Goal: Transaction & Acquisition: Purchase product/service

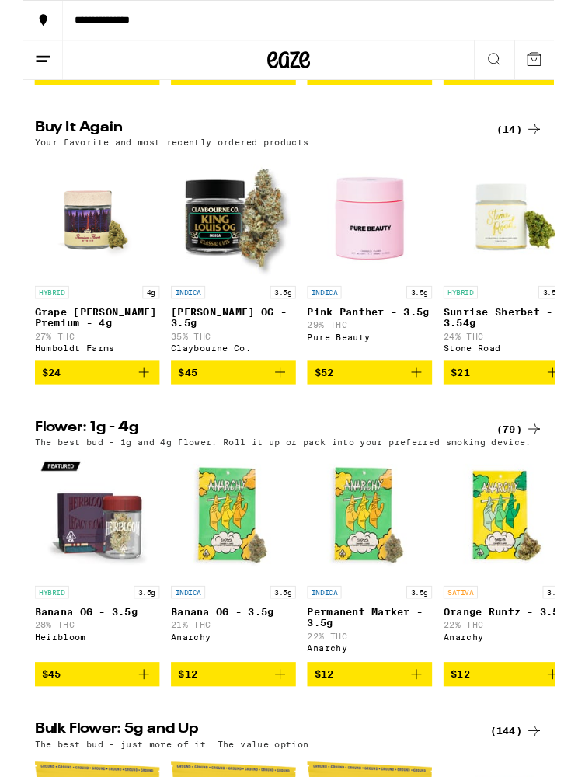
click at [42, 71] on button at bounding box center [22, 65] width 44 height 43
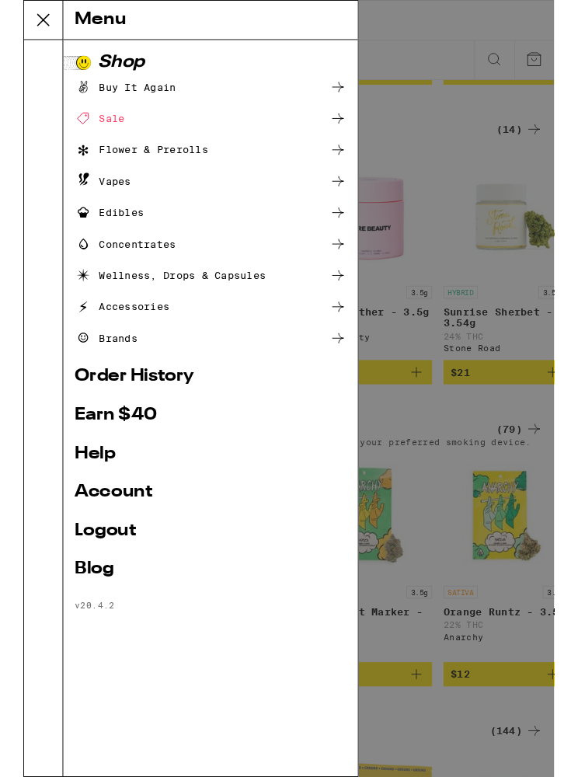
click at [183, 165] on div "Flower & Prerolls" at bounding box center [128, 163] width 145 height 19
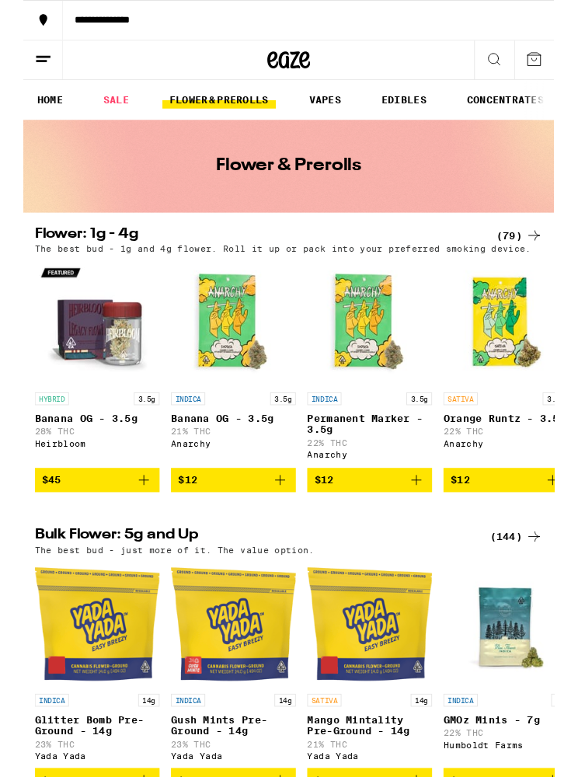
click at [0, 604] on div "Bulk Flower: 5g and Up (144) The best bud - just more of it. The value option." at bounding box center [289, 589] width 578 height 29
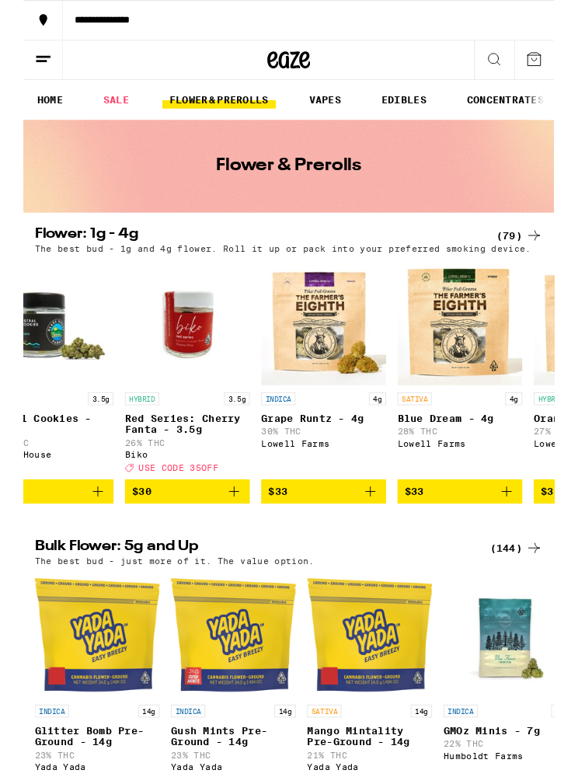
scroll to position [0, 3765]
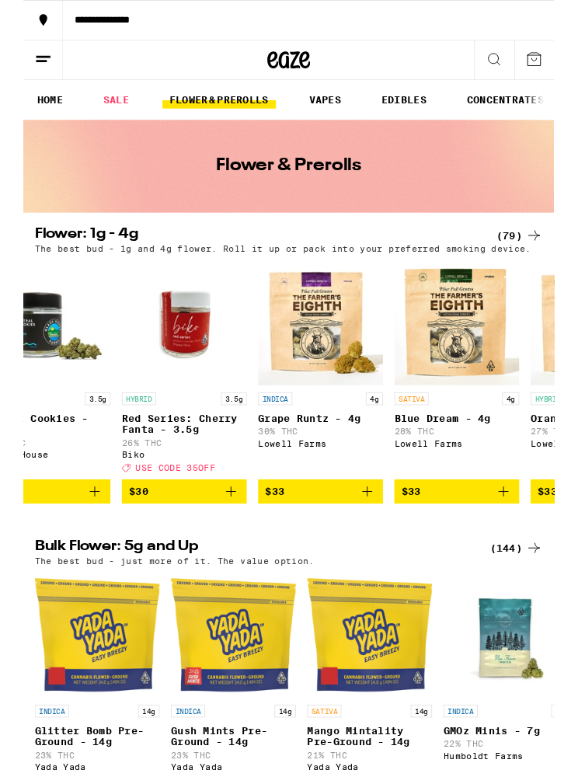
click at [370, 549] on button "$33" at bounding box center [324, 535] width 136 height 26
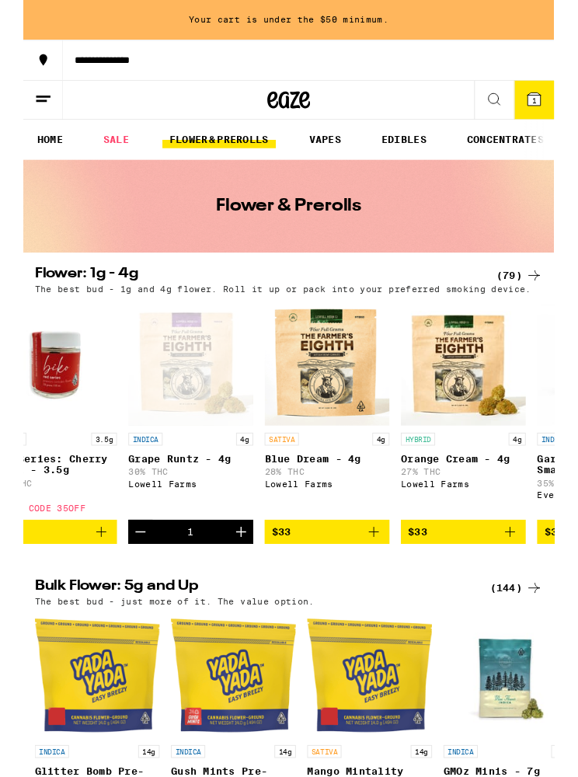
scroll to position [0, 3908]
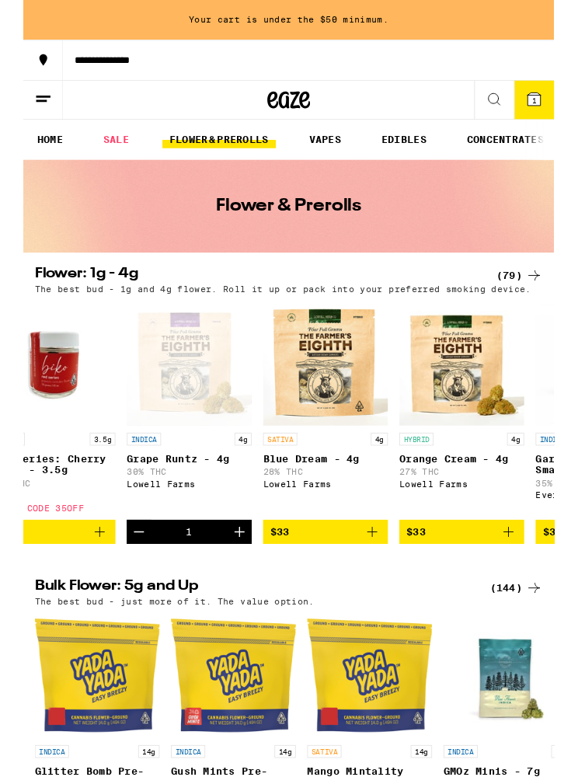
click at [532, 588] on icon "Add to bag" at bounding box center [528, 579] width 19 height 19
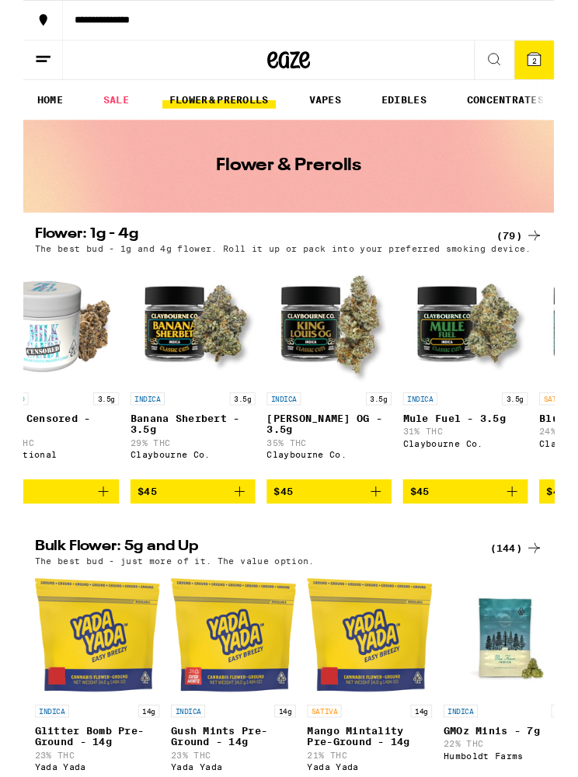
scroll to position [38, 0]
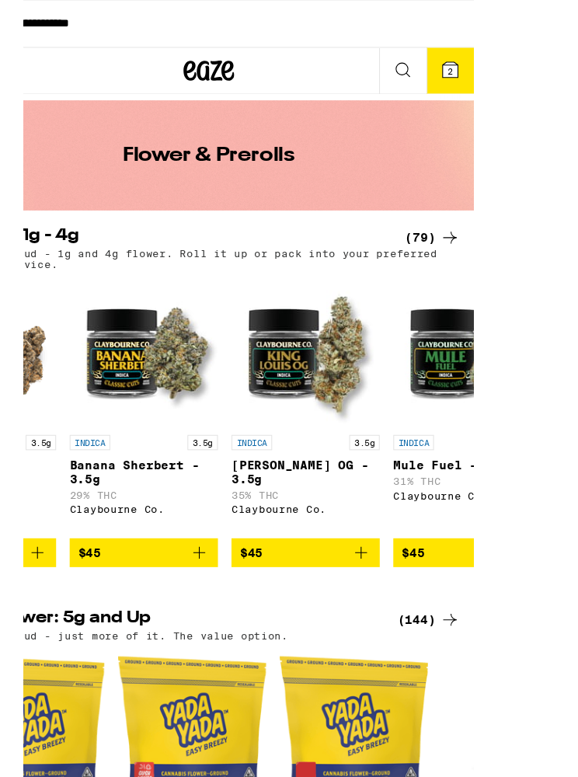
click at [375, 517] on icon "Add to bag" at bounding box center [384, 507] width 19 height 19
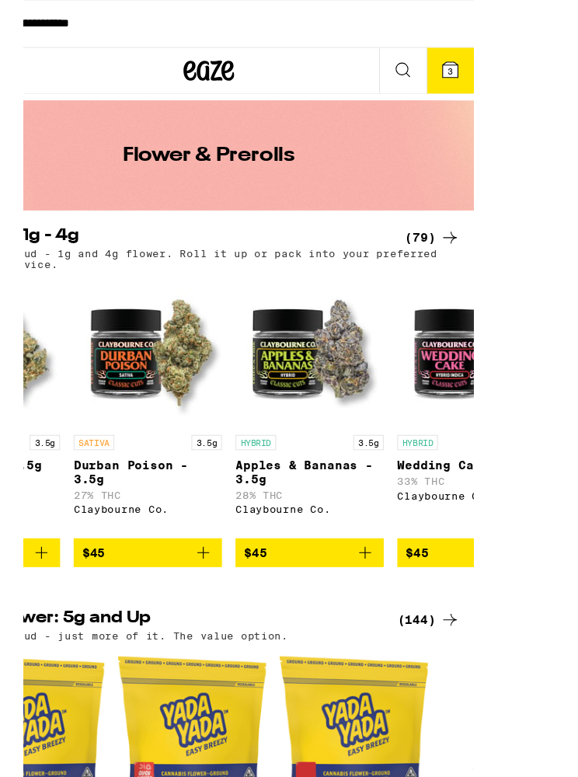
scroll to position [0, 6277]
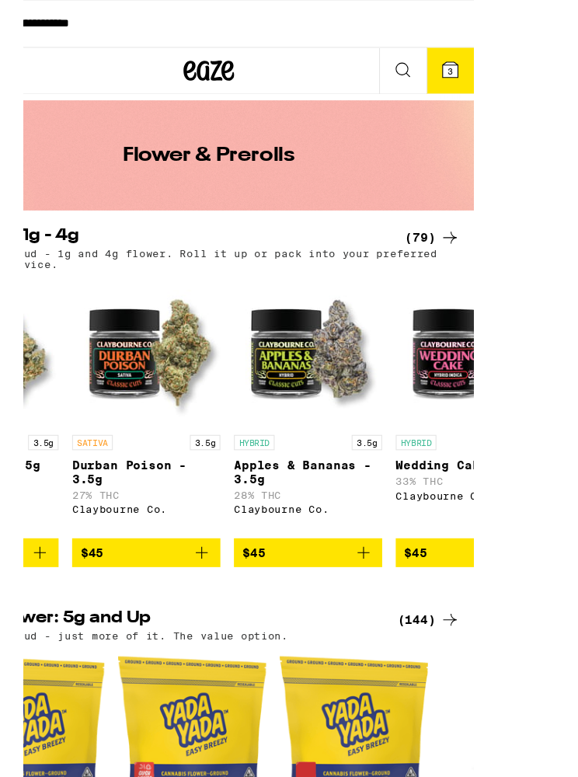
click at [323, 516] on button "$45" at bounding box center [335, 507] width 136 height 26
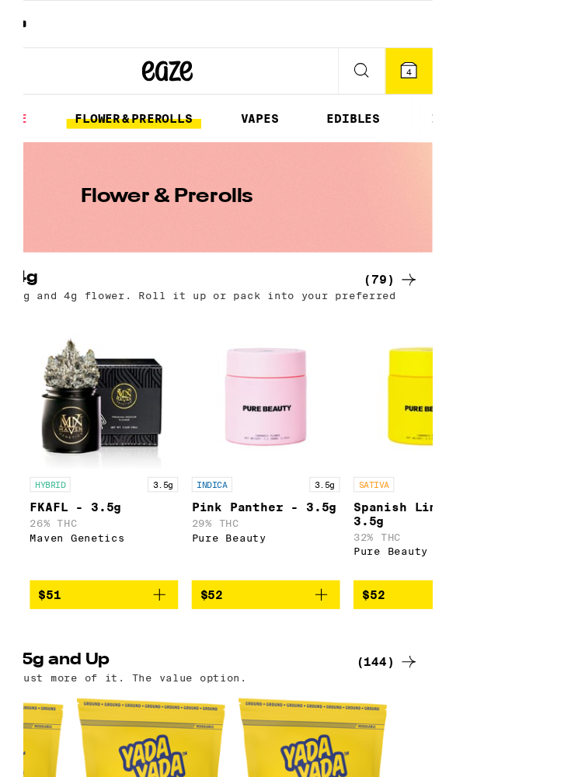
scroll to position [0, 0]
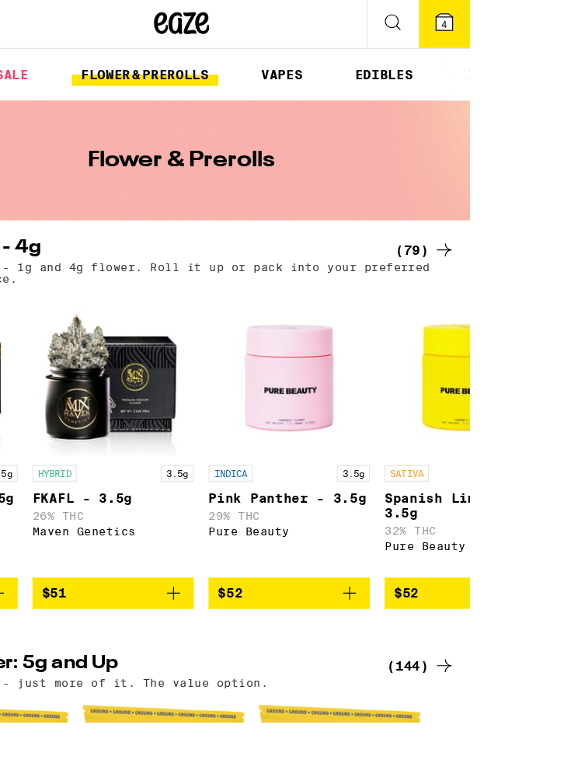
click at [376, 536] on icon "Add to bag" at bounding box center [385, 545] width 19 height 19
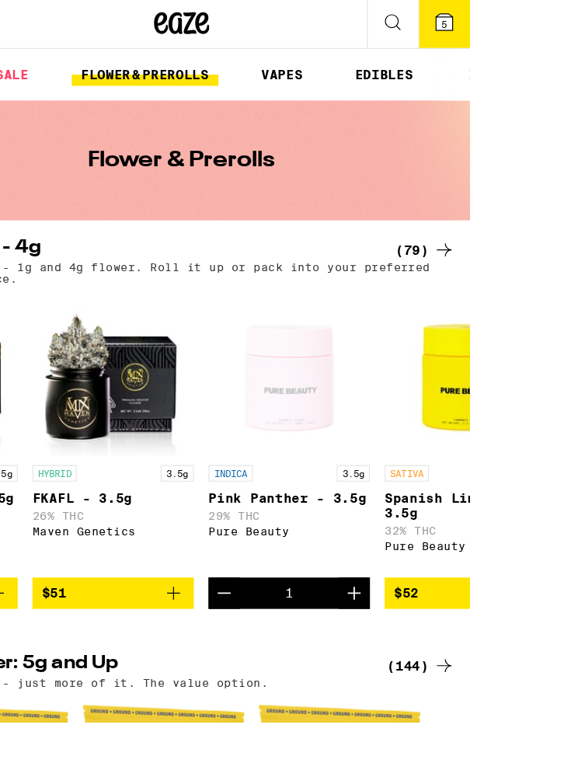
click at [454, 44] on button "5" at bounding box center [466, 65] width 44 height 42
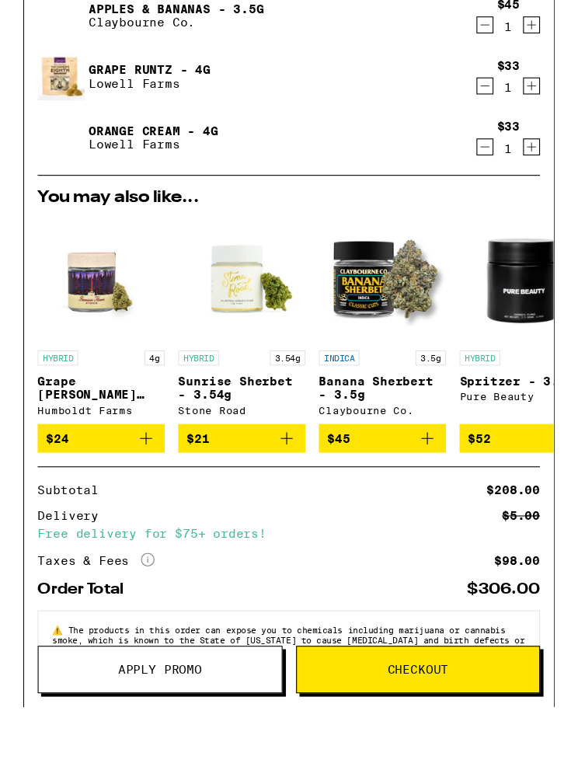
scroll to position [167, 0]
click at [390, 680] on span "Checkout" at bounding box center [362, 678] width 56 height 11
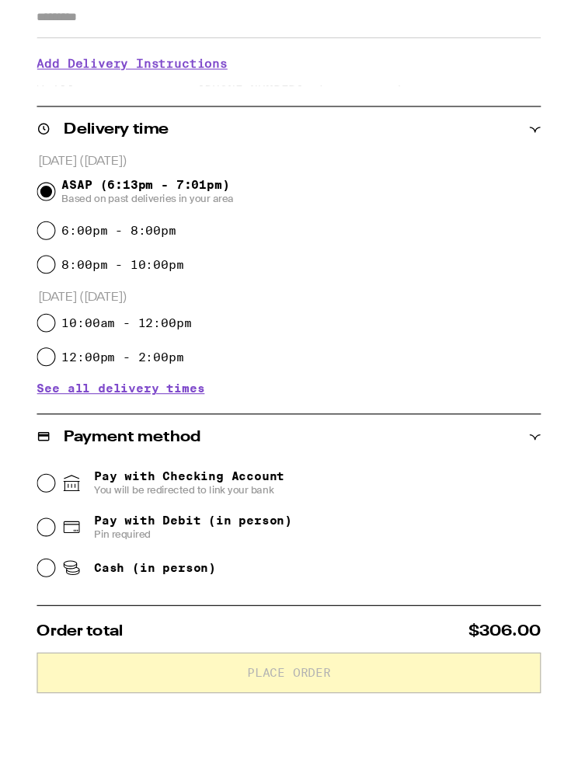
scroll to position [209, 0]
click at [23, 577] on input "Cash (in person)" at bounding box center [21, 585] width 16 height 16
radio input "true"
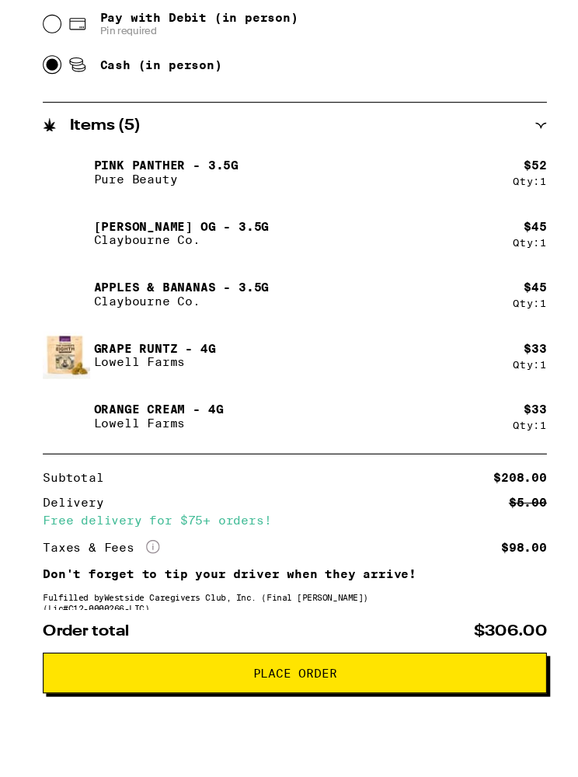
scroll to position [696, 0]
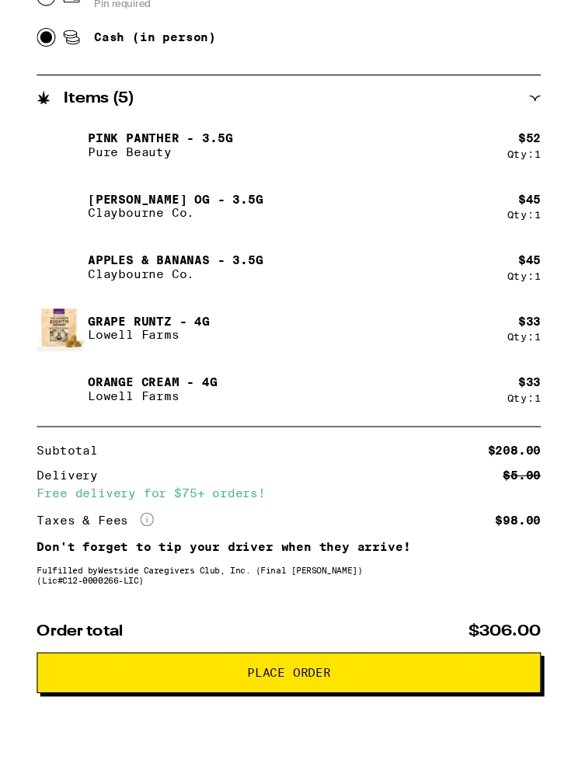
click at [291, 672] on button "Place Order" at bounding box center [243, 681] width 462 height 37
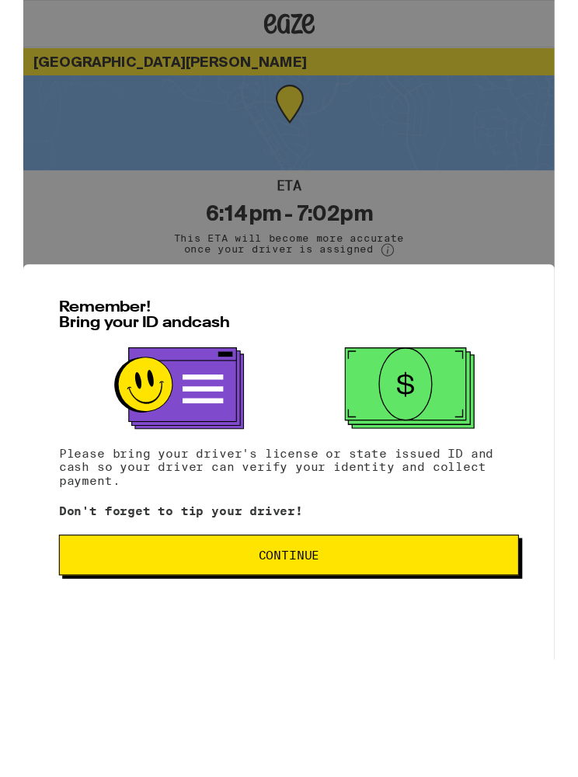
click at [272, 515] on span "Continue" at bounding box center [244, 509] width 56 height 11
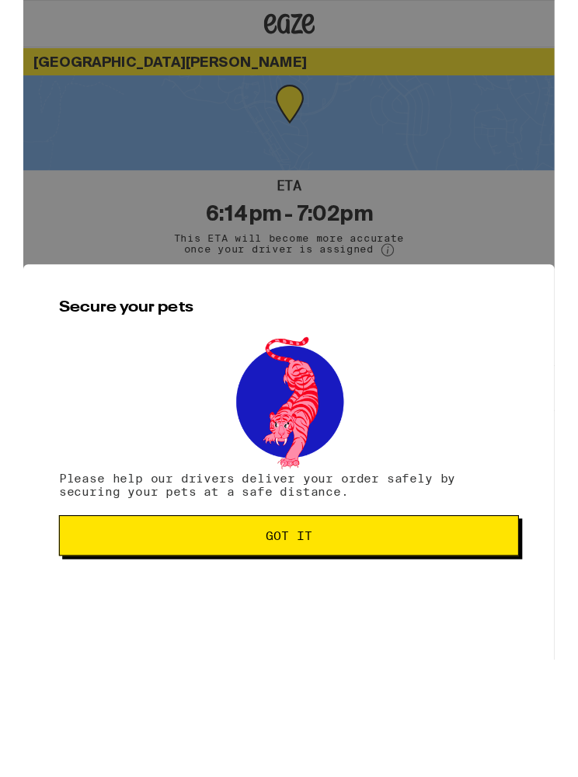
click at [265, 497] on span "Got it" at bounding box center [244, 491] width 42 height 11
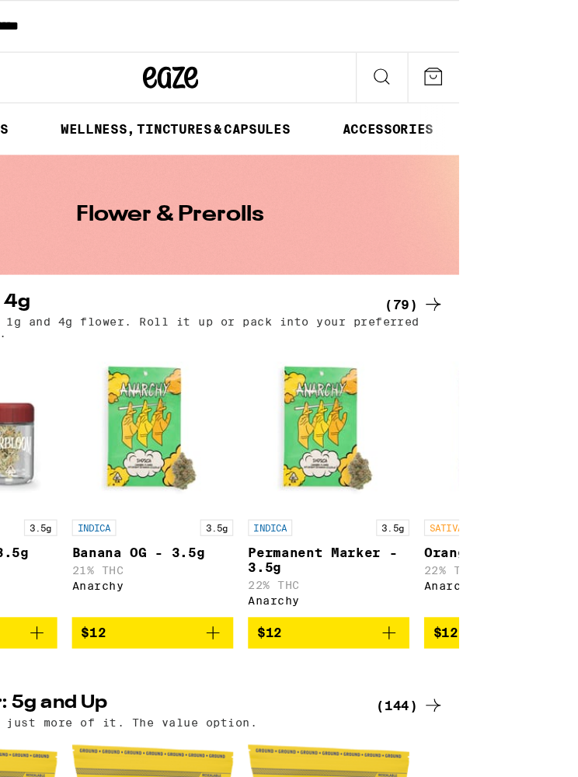
scroll to position [0, 459]
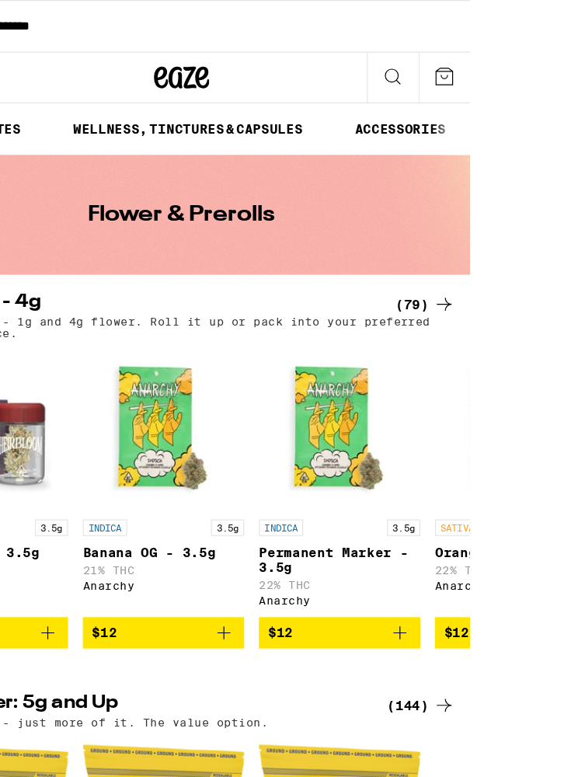
click at [462, 64] on icon at bounding box center [465, 64] width 19 height 19
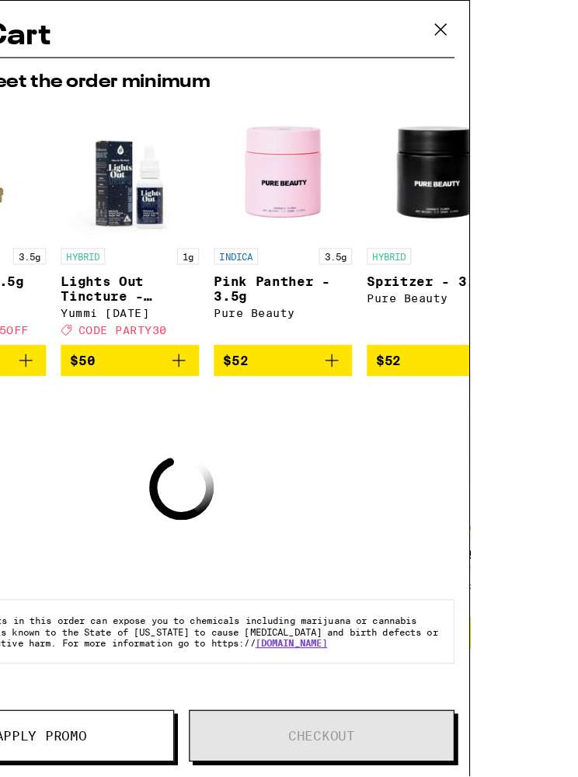
click at [460, 25] on icon at bounding box center [462, 24] width 23 height 23
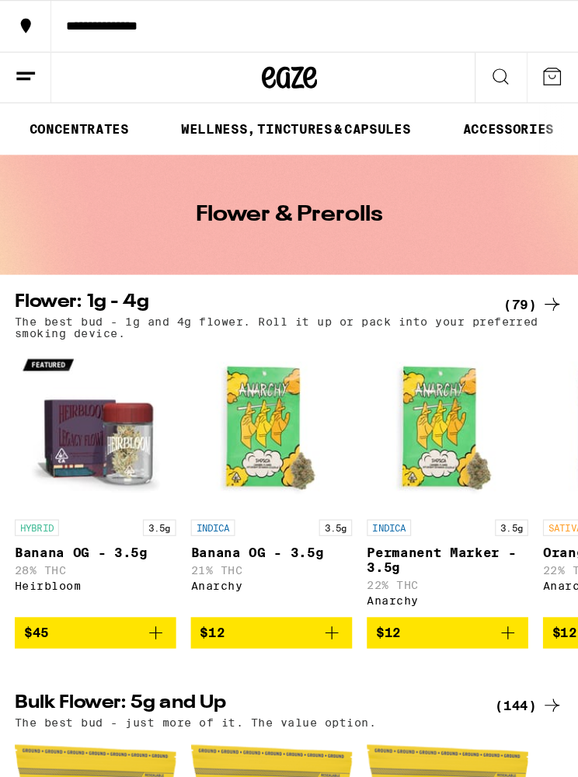
click at [29, 68] on icon at bounding box center [21, 64] width 19 height 19
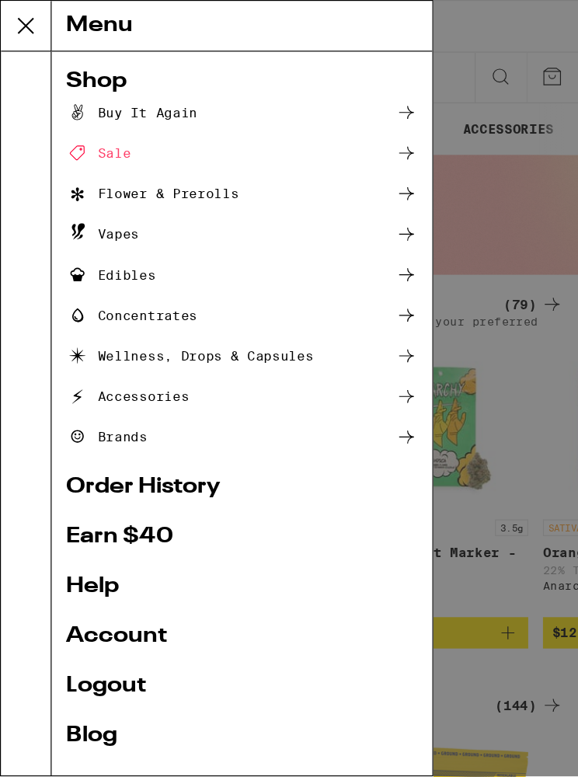
click at [134, 541] on link "Account" at bounding box center [204, 536] width 296 height 19
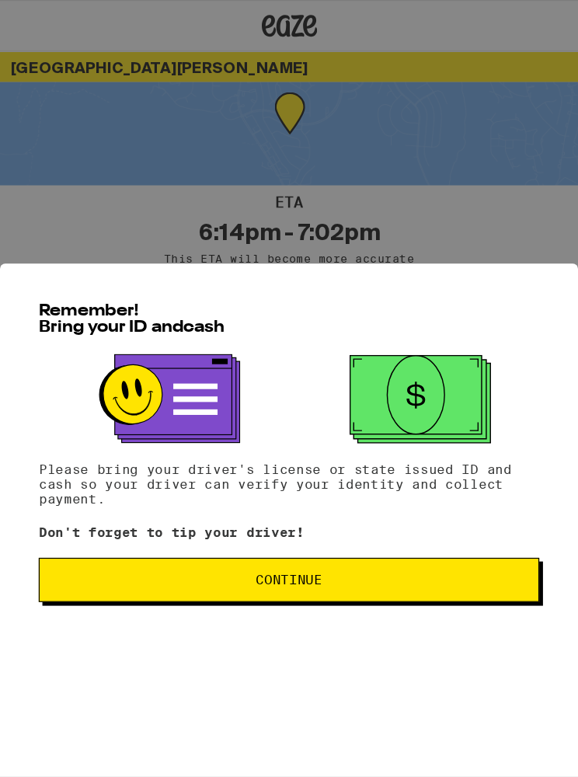
click at [296, 508] on button "Continue" at bounding box center [244, 488] width 422 height 37
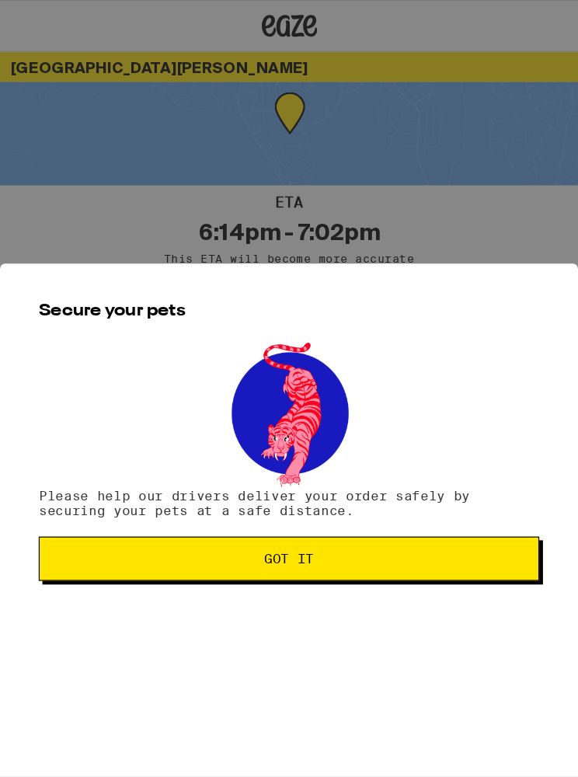
click at [299, 490] on button "Got it" at bounding box center [244, 470] width 422 height 37
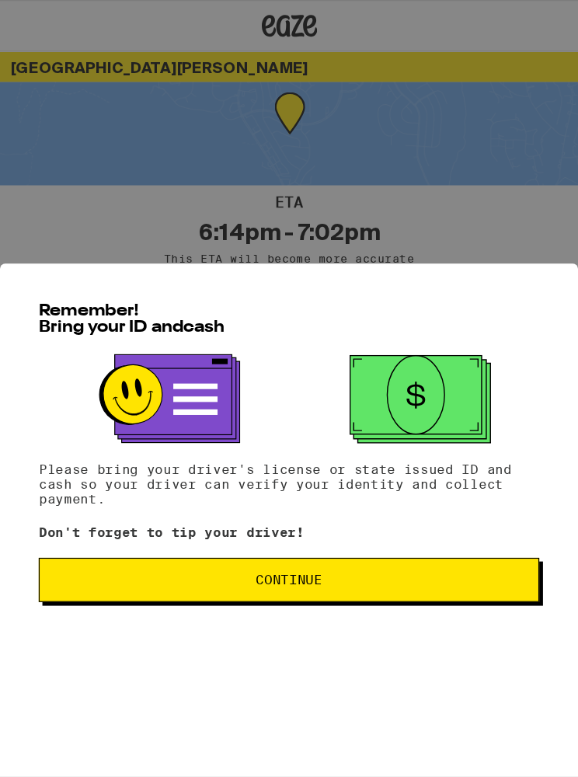
click at [286, 508] on button "Continue" at bounding box center [244, 488] width 422 height 37
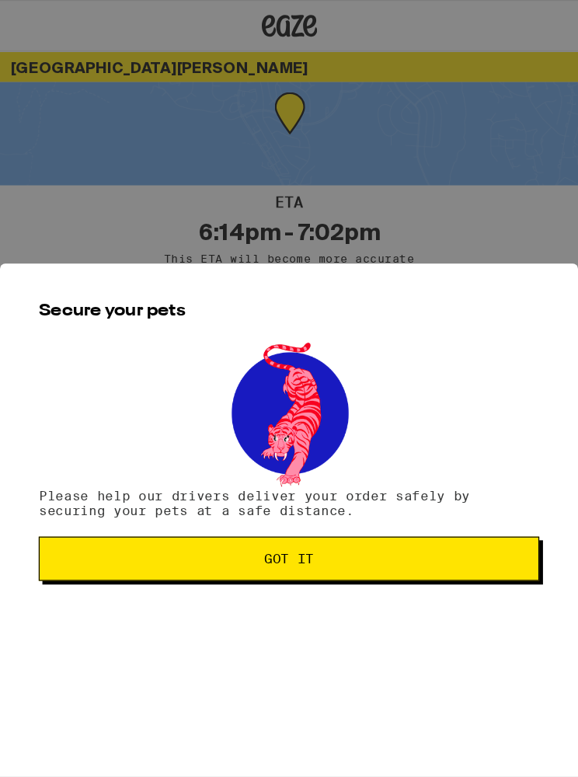
click at [306, 490] on button "Got it" at bounding box center [244, 470] width 422 height 37
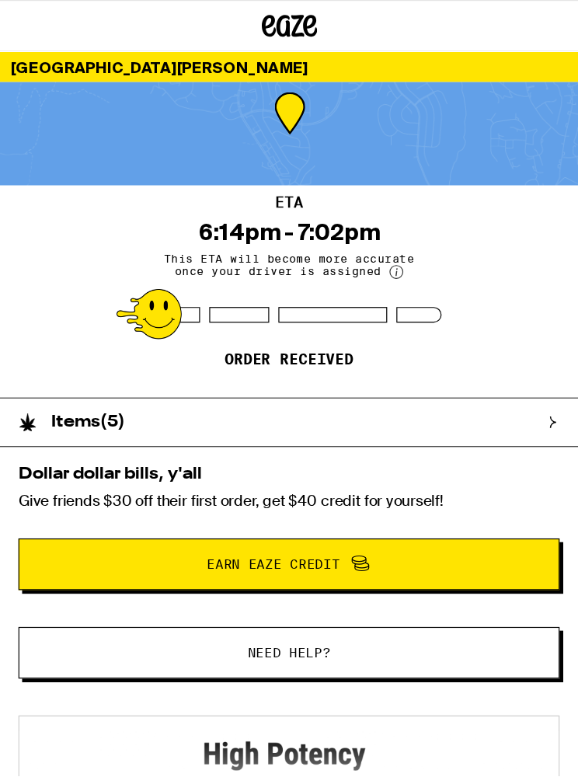
click at [85, 354] on h2 "Items ( 5 )" at bounding box center [74, 356] width 61 height 14
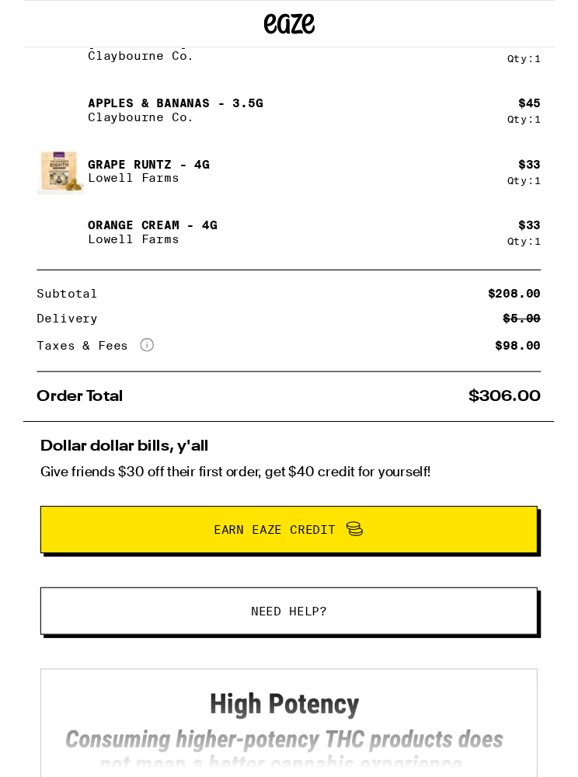
scroll to position [406, 0]
